Goal: Task Accomplishment & Management: Manage account settings

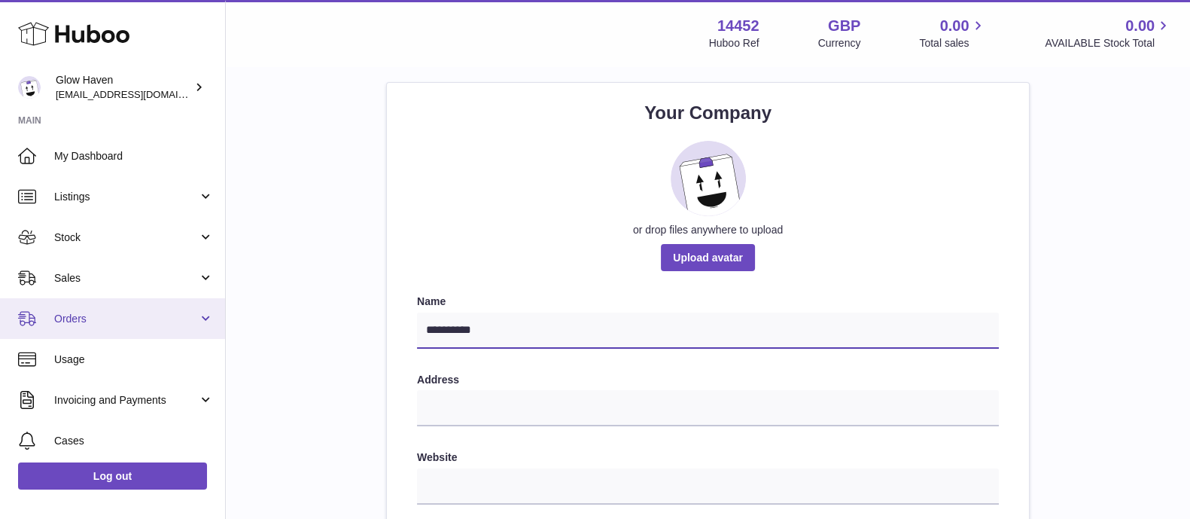
drag, startPoint x: 515, startPoint y: 321, endPoint x: 19, endPoint y: 330, distance: 496.0
paste input "text"
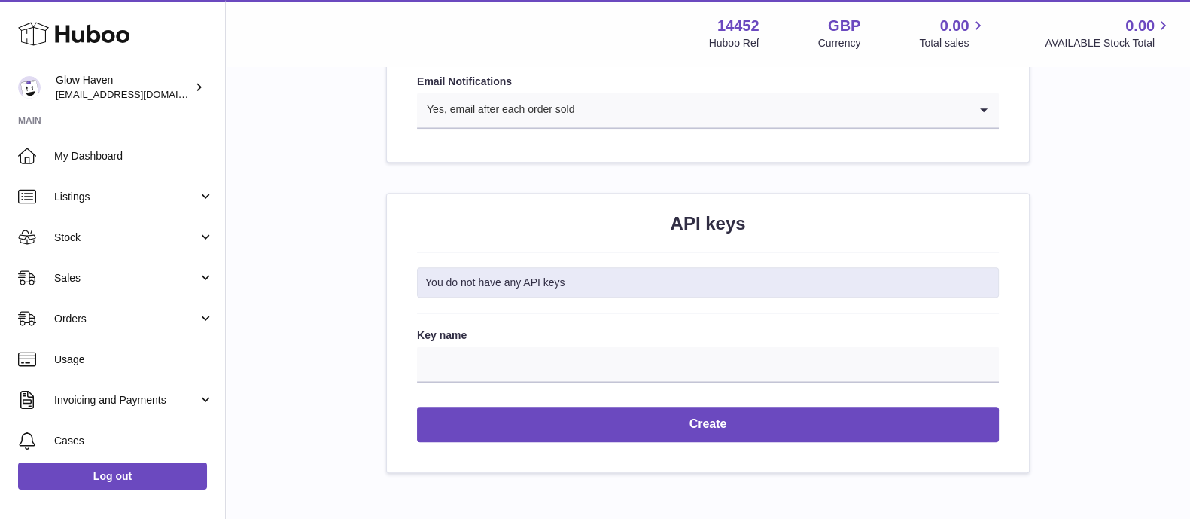
scroll to position [1775, 0]
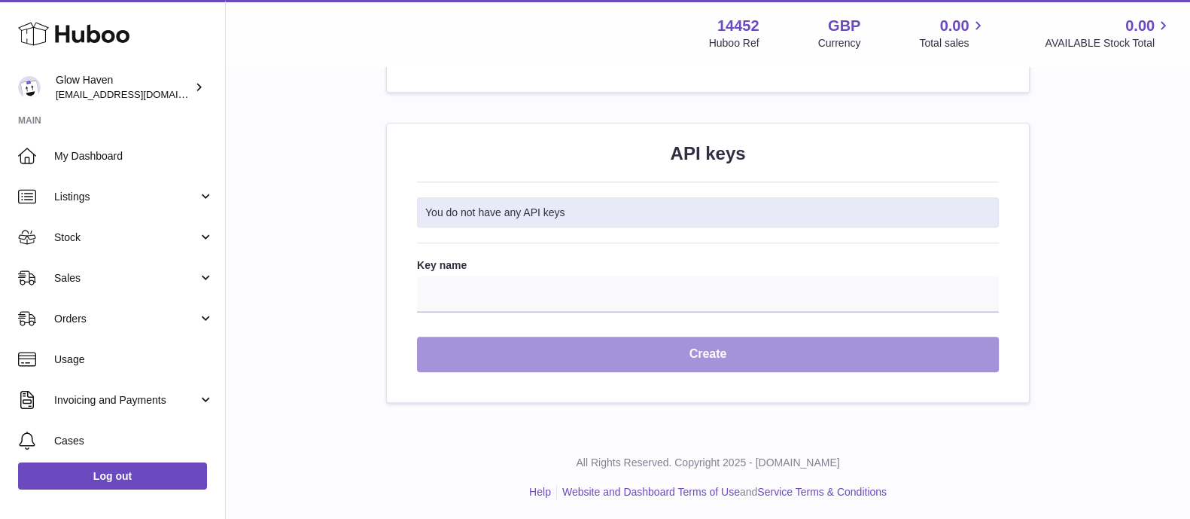
type input "**********"
click at [607, 347] on button "Create" at bounding box center [708, 353] width 582 height 35
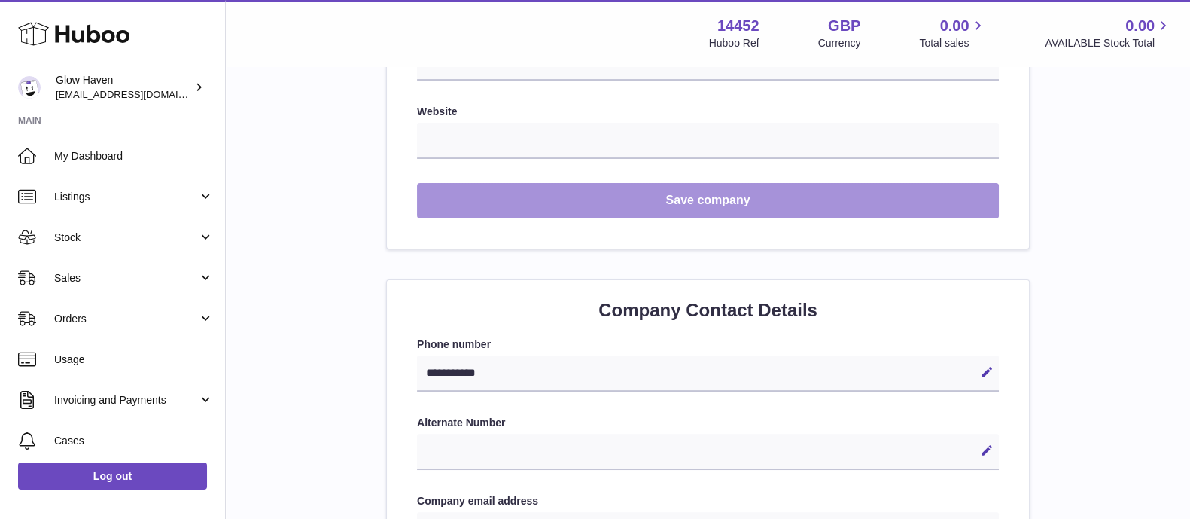
click at [592, 197] on button "Save company" at bounding box center [708, 200] width 582 height 35
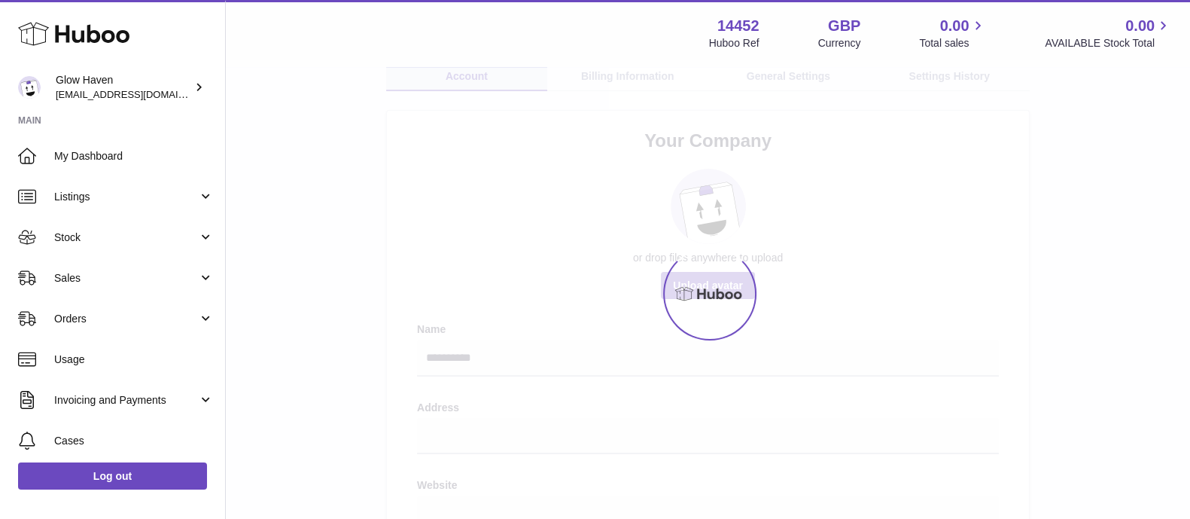
scroll to position [97, 0]
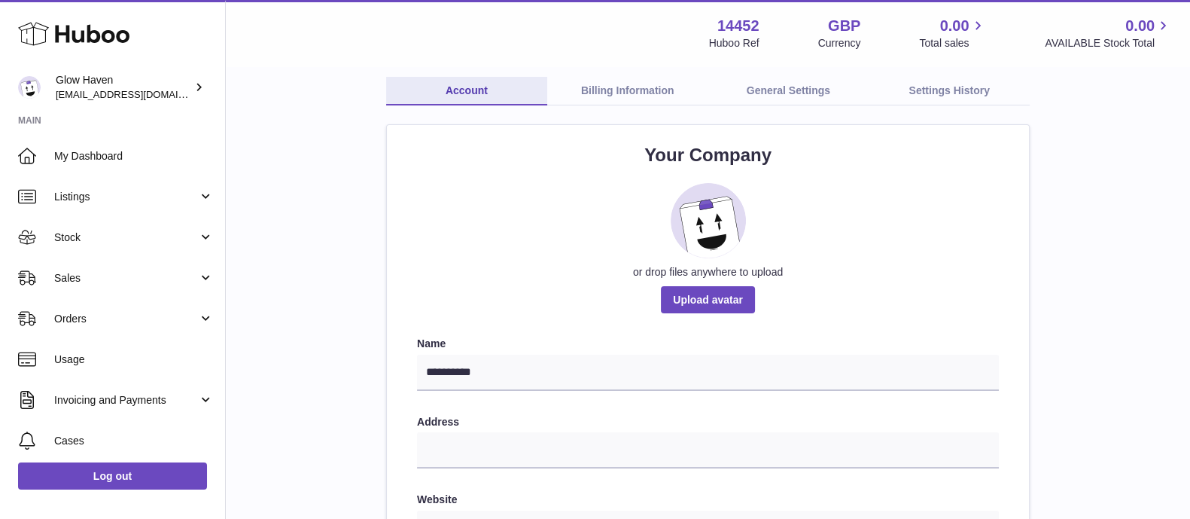
scroll to position [80, 0]
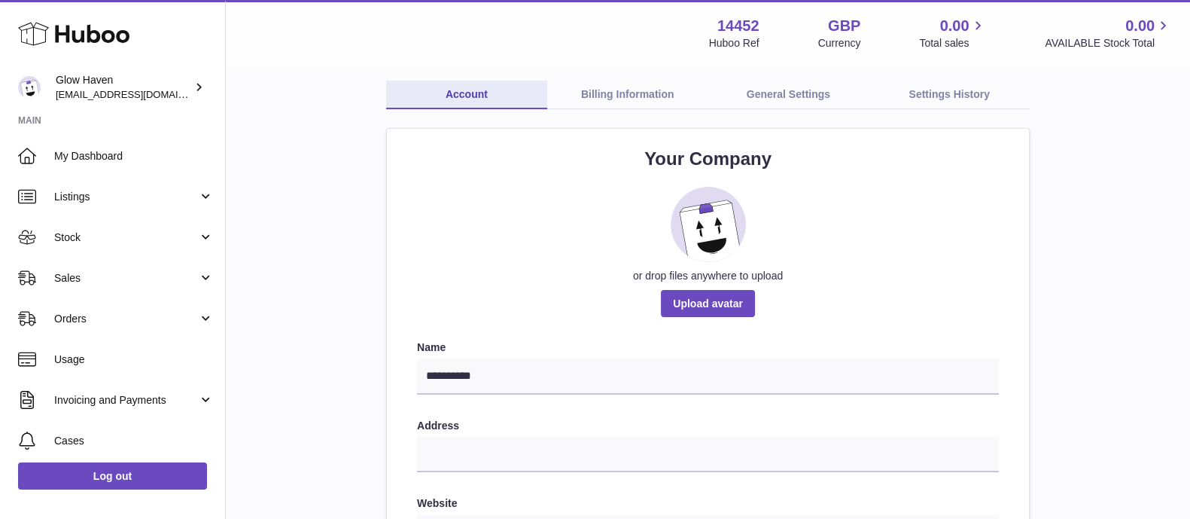
click at [631, 82] on link "Billing Information" at bounding box center [627, 95] width 161 height 29
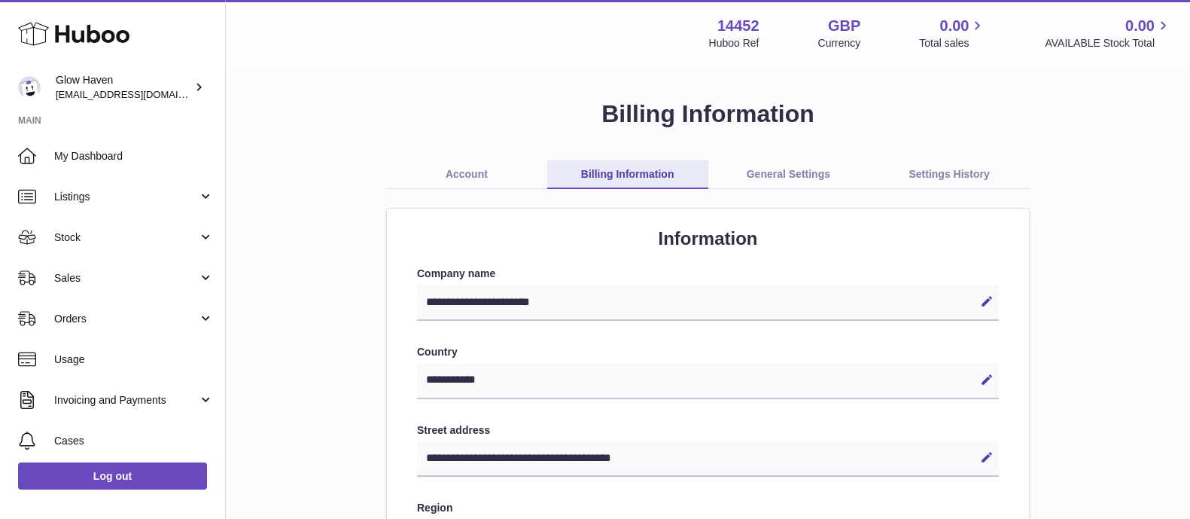
select select "**"
click at [563, 299] on div "**********" at bounding box center [708, 302] width 582 height 36
click at [984, 297] on icon at bounding box center [987, 301] width 14 height 14
drag, startPoint x: 601, startPoint y: 303, endPoint x: 297, endPoint y: 281, distance: 304.8
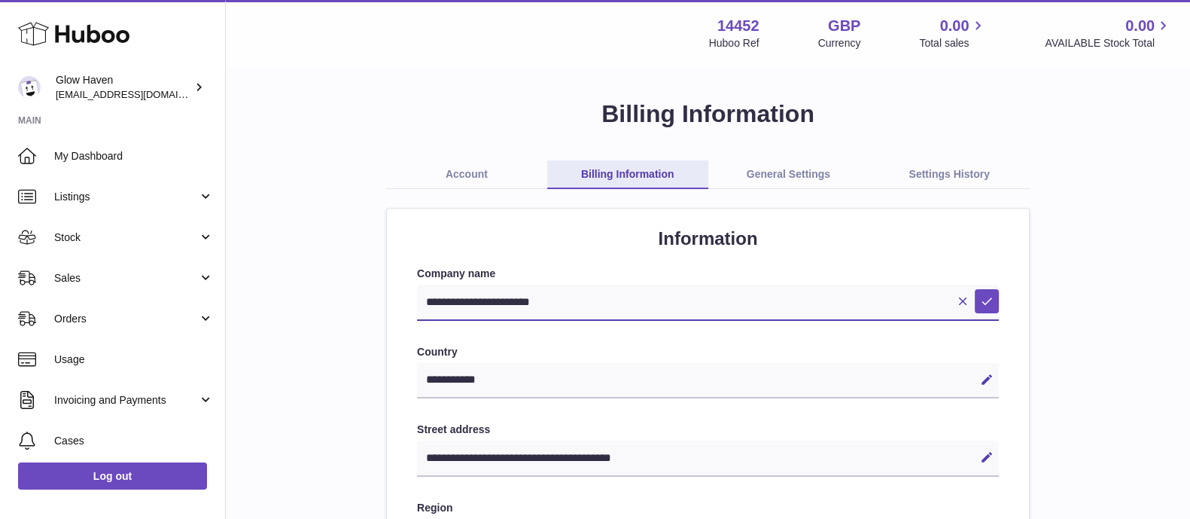
paste input "text"
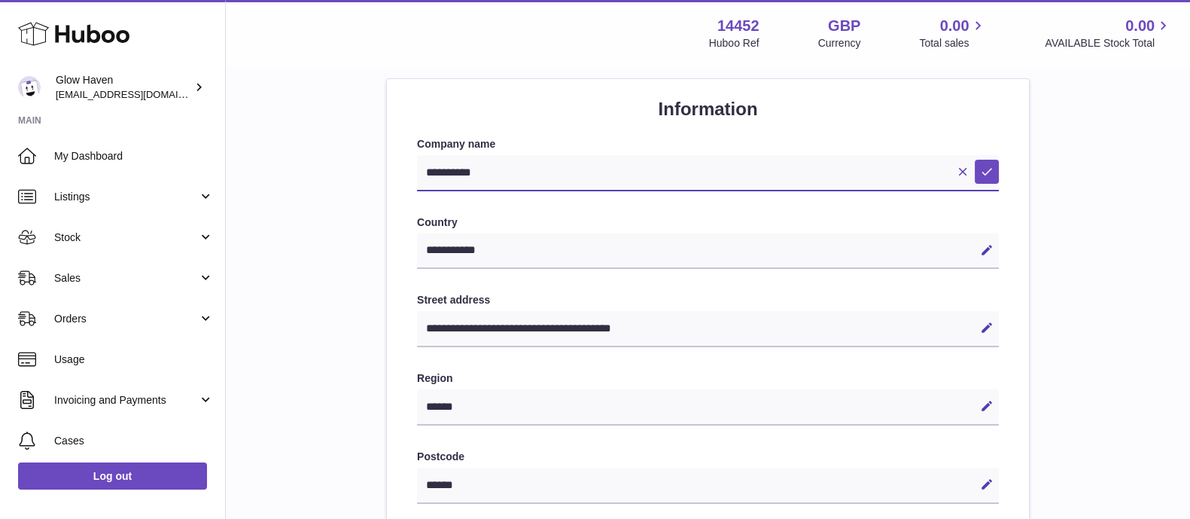
scroll to position [125, 0]
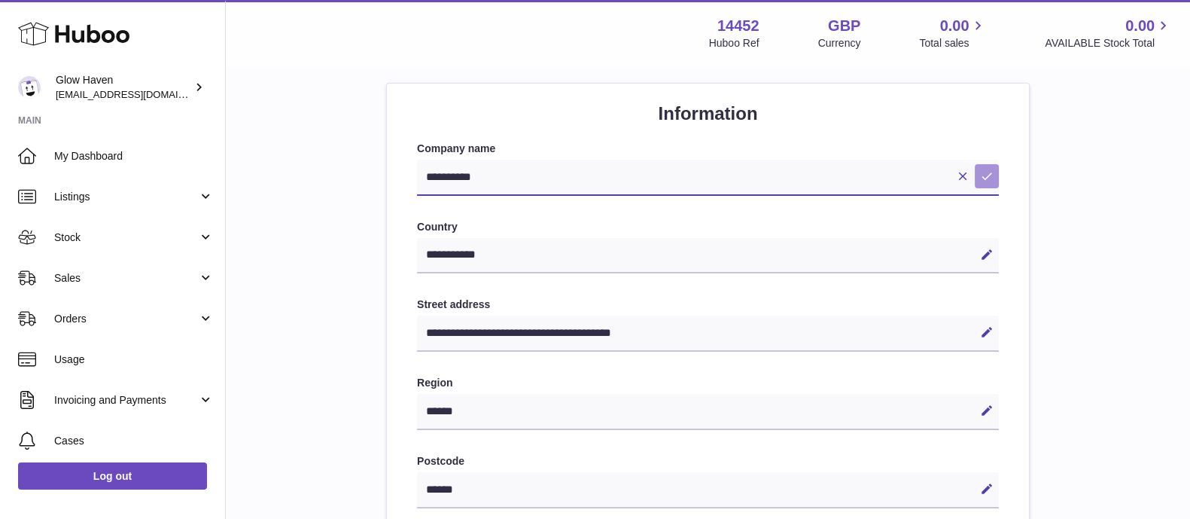
type input "**********"
click at [990, 177] on icon at bounding box center [987, 176] width 14 height 14
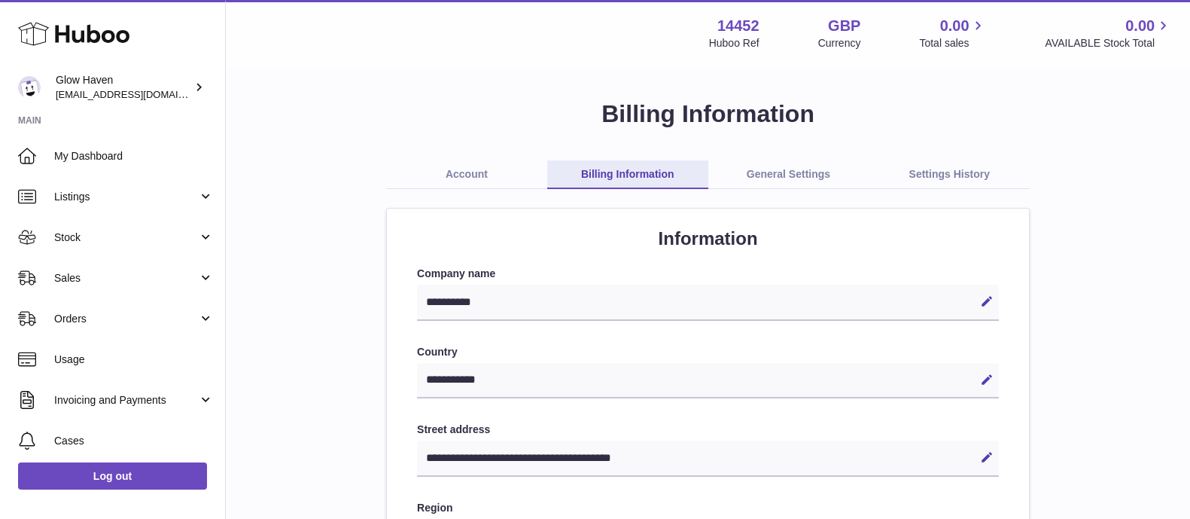
click at [776, 175] on link "General Settings" at bounding box center [788, 174] width 161 height 29
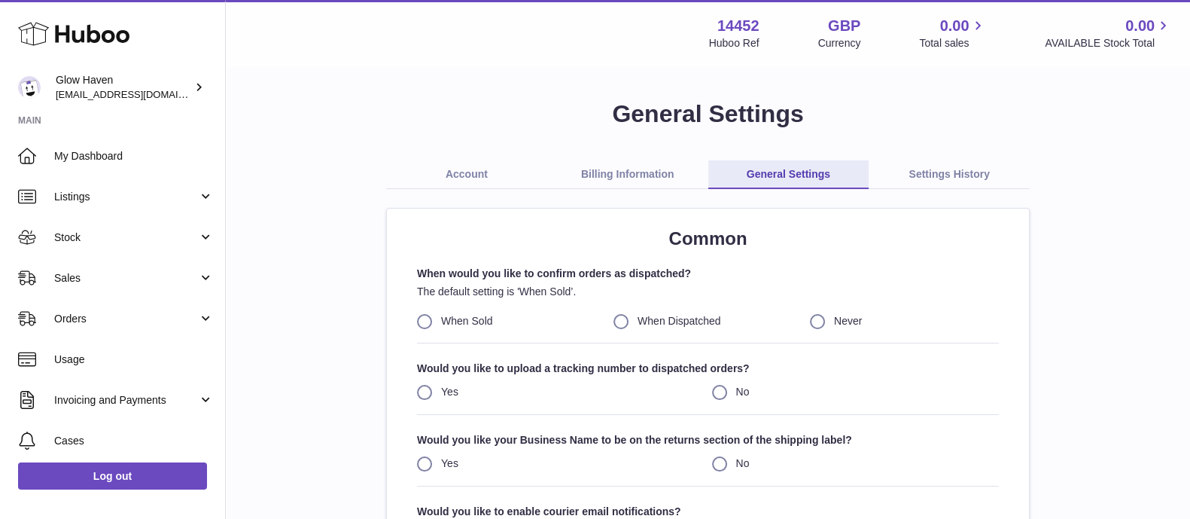
click at [926, 176] on link "Settings History" at bounding box center [948, 174] width 161 height 29
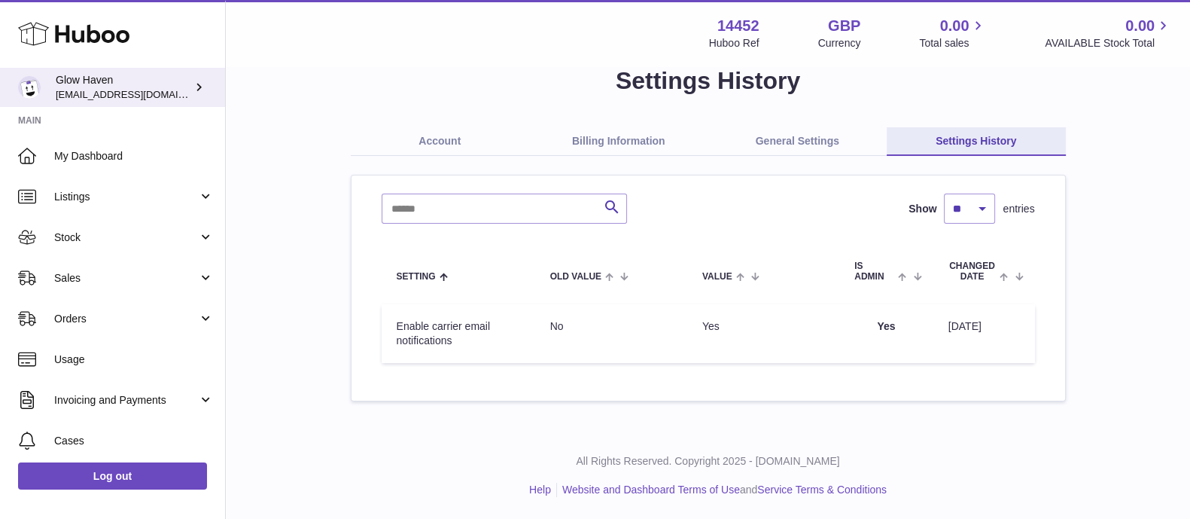
click at [131, 95] on span "[EMAIL_ADDRESS][DOMAIN_NAME]" at bounding box center [139, 94] width 166 height 12
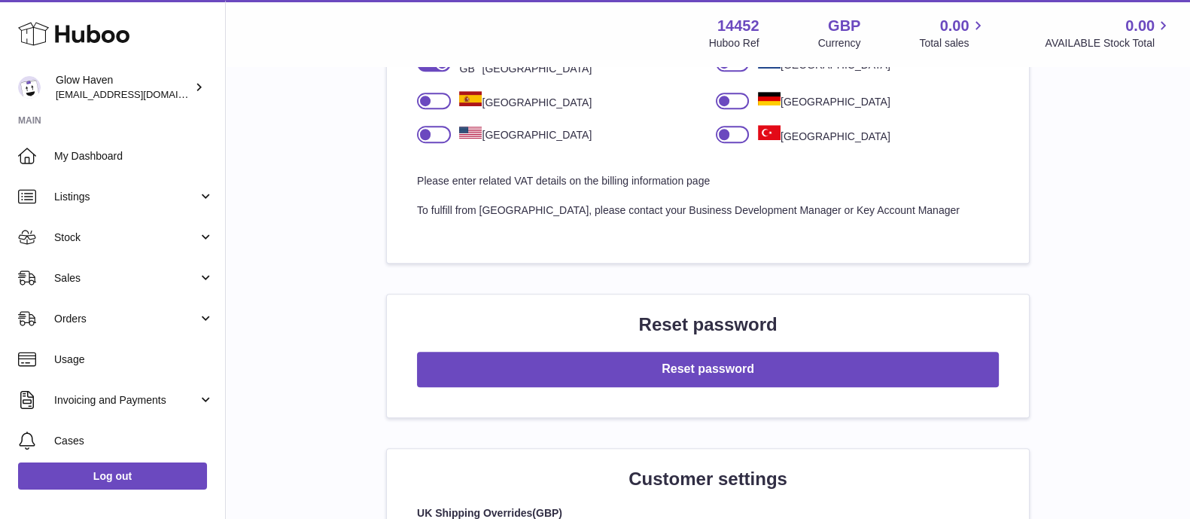
scroll to position [1110, 0]
